Goal: Check status: Verify the current state of an ongoing process or item

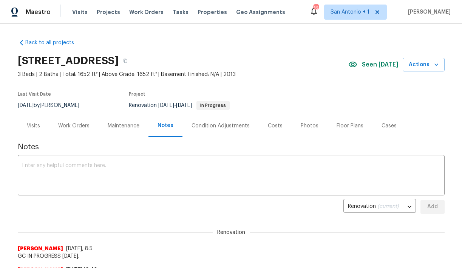
scroll to position [27, 0]
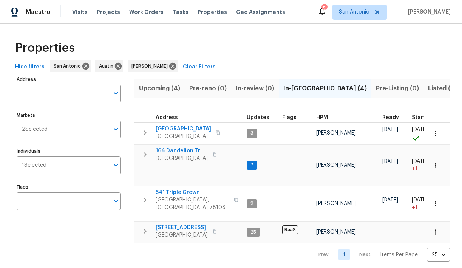
scroll to position [0, 79]
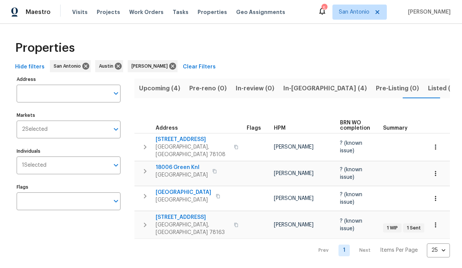
click at [428, 88] on span "Listed (18)" at bounding box center [443, 88] width 31 height 11
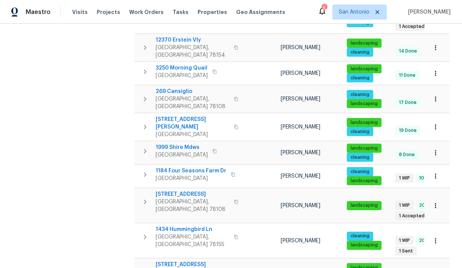
scroll to position [277, 0]
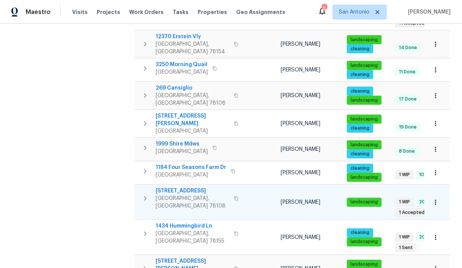
click at [183, 187] on span "[STREET_ADDRESS]" at bounding box center [193, 191] width 74 height 8
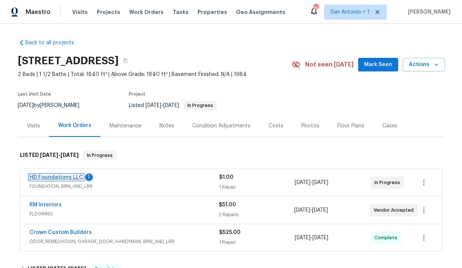
click at [60, 178] on link "HD Foundations LLC" at bounding box center [56, 177] width 54 height 5
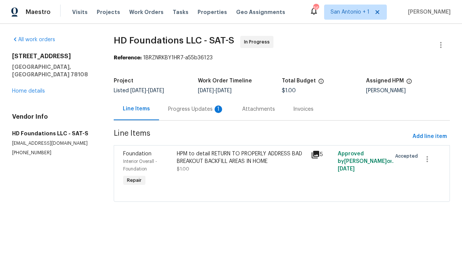
click at [189, 110] on div "Progress Updates 1" at bounding box center [196, 109] width 56 height 8
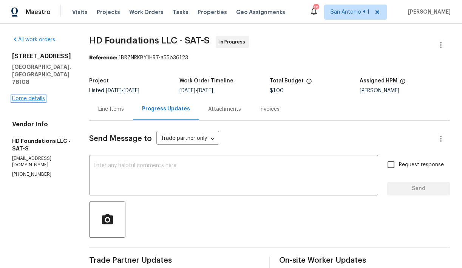
click at [29, 96] on link "Home details" at bounding box center [28, 98] width 33 height 5
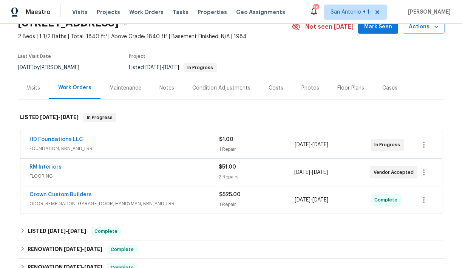
scroll to position [39, 0]
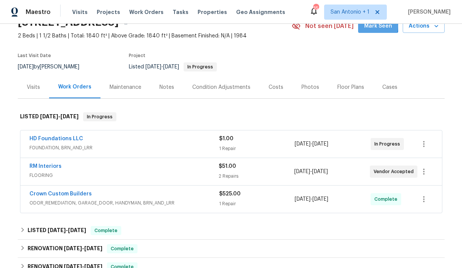
click at [377, 26] on span "Mark Seen" at bounding box center [378, 26] width 28 height 9
click at [39, 167] on link "RM Interiors" at bounding box center [45, 166] width 32 height 5
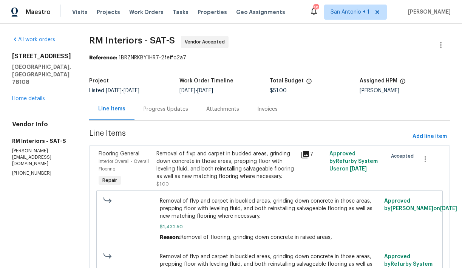
click at [165, 109] on div "Progress Updates" at bounding box center [166, 109] width 45 height 8
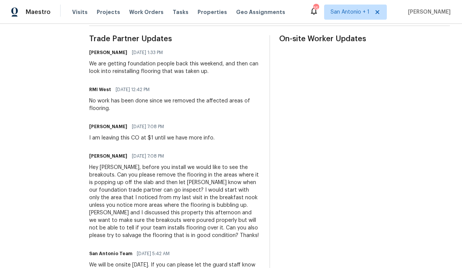
scroll to position [223, 0]
